Goal: Information Seeking & Learning: Find specific fact

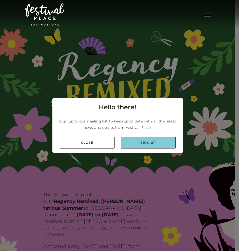
drag, startPoint x: 0, startPoint y: 0, endPoint x: 147, endPoint y: 142, distance: 204.3
click at [147, 142] on link "Sign up" at bounding box center [148, 142] width 55 height 12
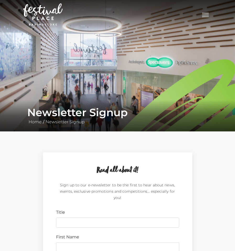
click at [208, 15] on button "Toggle navigation" at bounding box center [205, 14] width 13 height 8
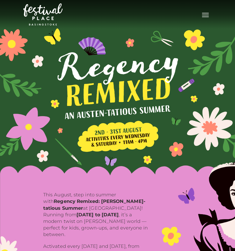
click at [206, 16] on button "Toggle navigation" at bounding box center [205, 14] width 13 height 8
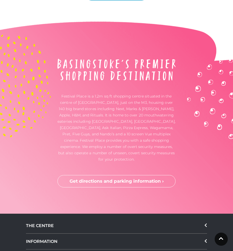
scroll to position [1519, 0]
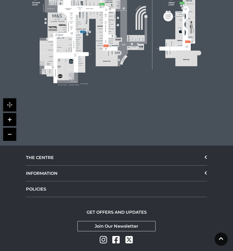
scroll to position [227, 0]
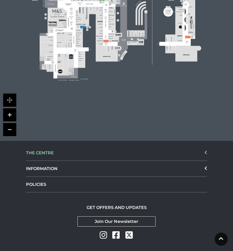
click at [206, 153] on icon at bounding box center [206, 152] width 2 height 4
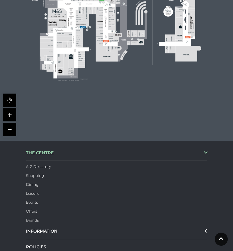
click at [205, 152] on icon at bounding box center [206, 152] width 4 height 2
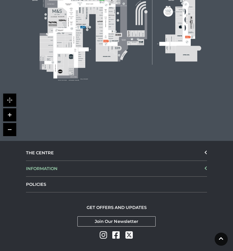
click at [114, 172] on div "INFORMATION" at bounding box center [116, 169] width 181 height 16
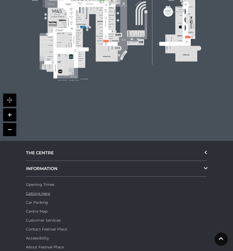
click at [36, 193] on link "Getting Here" at bounding box center [38, 193] width 24 height 5
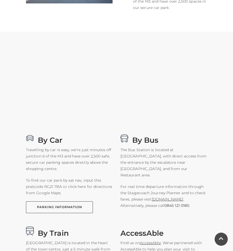
scroll to position [209, 0]
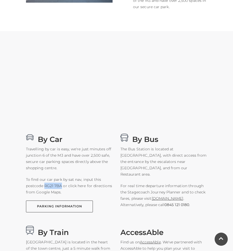
drag, startPoint x: 44, startPoint y: 185, endPoint x: 61, endPoint y: 185, distance: 16.5
click at [61, 185] on p "To find our car park by sat nav, input this postcode RG21 7BA or click here for…" at bounding box center [69, 185] width 87 height 19
drag, startPoint x: 61, startPoint y: 185, endPoint x: 57, endPoint y: 185, distance: 3.7
copy p "RG21 7BA"
